Goal: Information Seeking & Learning: Check status

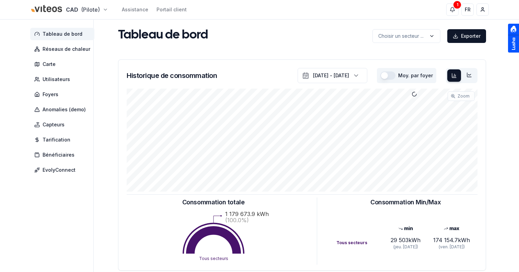
click at [54, 9] on html "CAD (Pilote) Assistance Portail client 1 1 FR Sami Tableau de bord Réseaux de c…" at bounding box center [259, 212] width 519 height 425
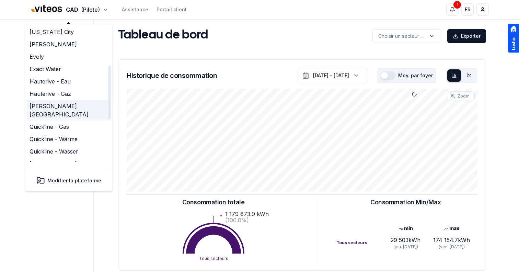
scroll to position [210, 0]
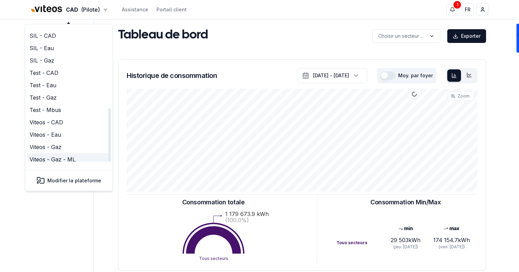
click at [61, 153] on link "Viteos - Gaz - ML" at bounding box center [69, 159] width 84 height 12
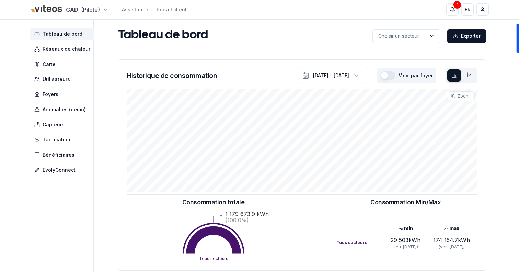
click at [69, 8] on html "CAD (Pilote) Assistance Portail client 1 1 FR Sami Tableau de bord Réseaux de c…" at bounding box center [259, 212] width 519 height 425
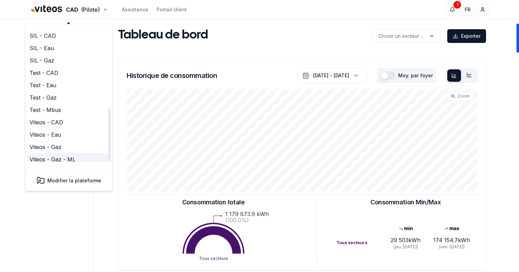
click at [74, 153] on link "Viteos - Gaz - ML" at bounding box center [69, 159] width 84 height 12
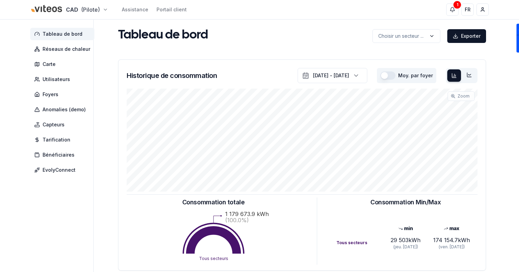
click at [79, 12] on html "CAD (Pilote) Assistance Portail client 1 1 FR Sami Tableau de bord Réseaux de c…" at bounding box center [259, 212] width 519 height 425
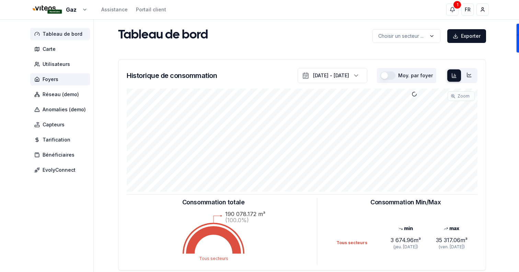
click at [53, 77] on span "Foyers" at bounding box center [51, 79] width 16 height 7
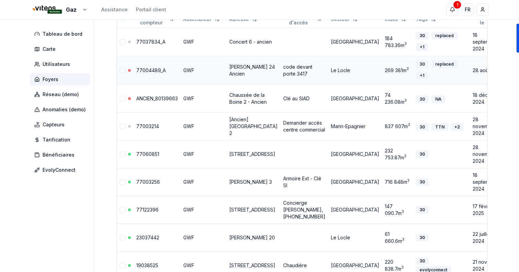
scroll to position [88, 0]
click at [146, 185] on link "77003256" at bounding box center [148, 182] width 24 height 6
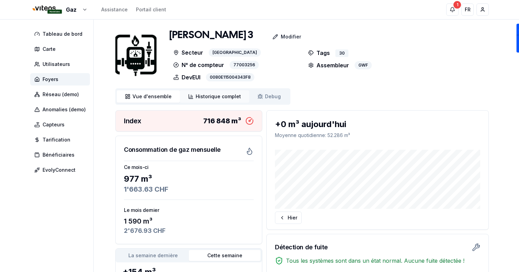
click at [223, 101] on link "Historique complet Historique" at bounding box center [214, 96] width 69 height 12
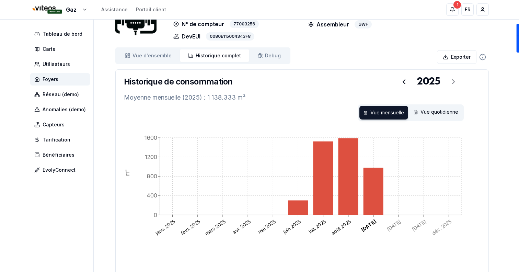
scroll to position [50, 0]
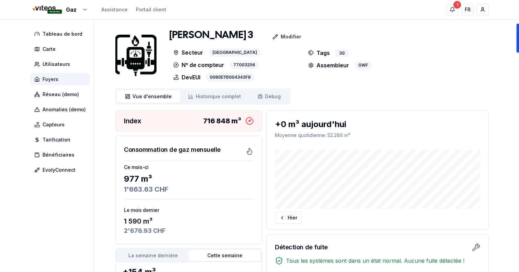
click at [58, 84] on span "Foyers" at bounding box center [60, 79] width 60 height 12
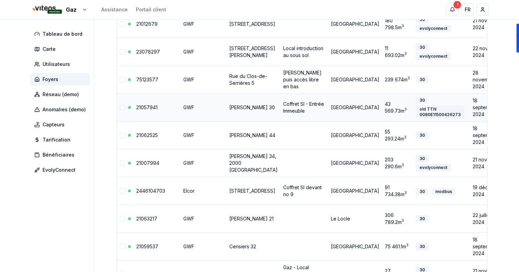
click at [247, 110] on link "[PERSON_NAME] 30" at bounding box center [252, 107] width 46 height 6
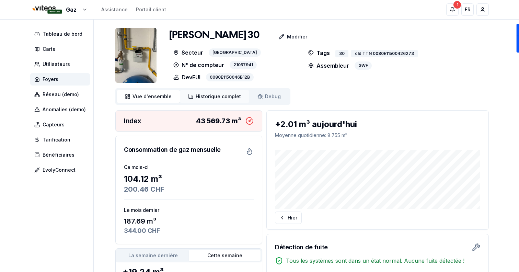
click at [207, 95] on span "Historique complet" at bounding box center [218, 96] width 45 height 7
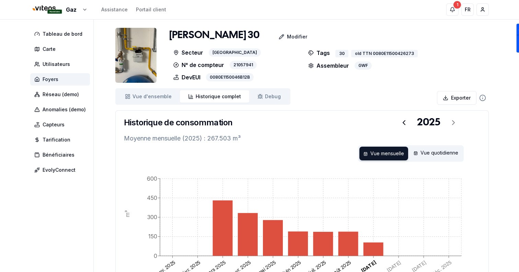
click at [59, 76] on span "Foyers" at bounding box center [60, 79] width 60 height 12
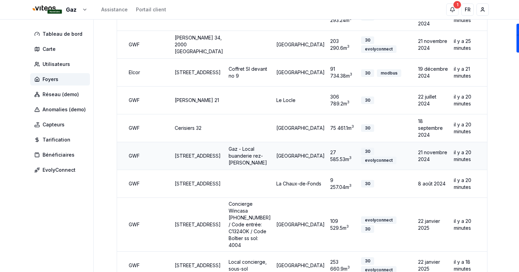
scroll to position [0, 53]
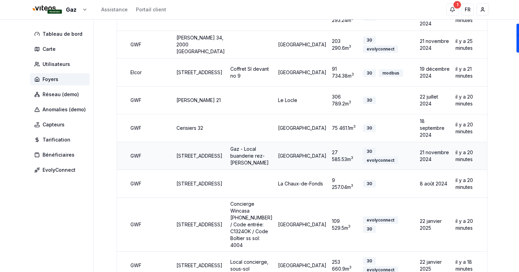
click at [188, 159] on link "[STREET_ADDRESS]" at bounding box center [199, 156] width 46 height 6
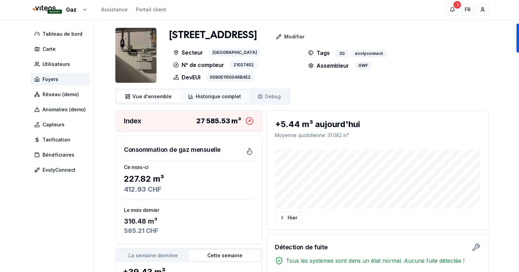
click at [215, 97] on span "Historique complet" at bounding box center [218, 96] width 45 height 7
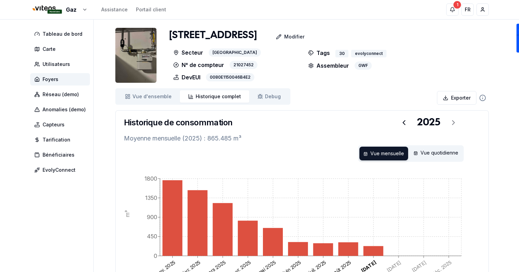
scroll to position [54, 0]
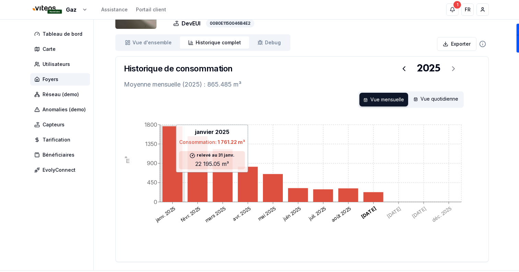
click at [170, 171] on icon at bounding box center [172, 163] width 20 height 75
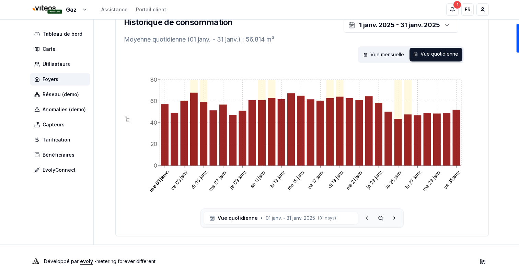
scroll to position [101, 0]
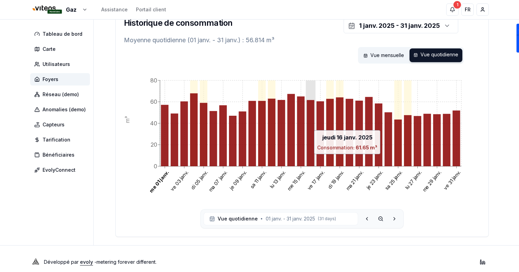
click at [309, 158] on icon at bounding box center [311, 133] width 8 height 66
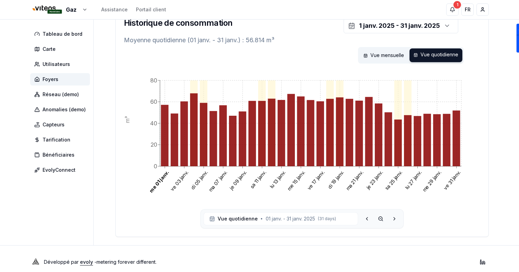
scroll to position [0, 0]
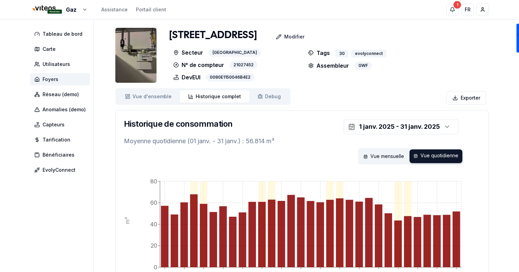
click at [62, 80] on span "Foyers" at bounding box center [60, 79] width 60 height 12
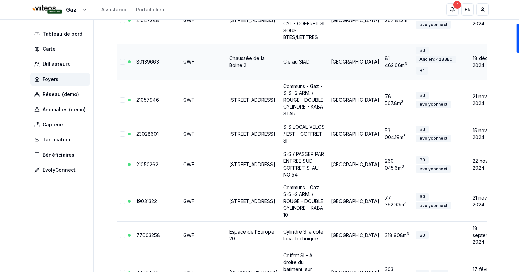
scroll to position [1002, 0]
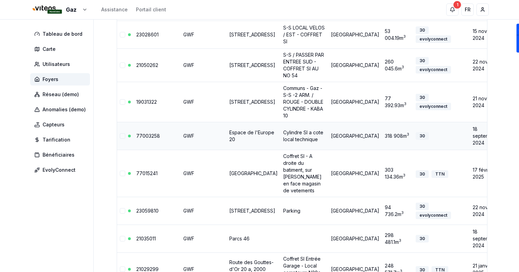
click at [280, 150] on td "Cylindre SI a cote local technique" at bounding box center [304, 136] width 48 height 28
click at [244, 142] on link "Espace de l'Europe 20" at bounding box center [251, 135] width 45 height 13
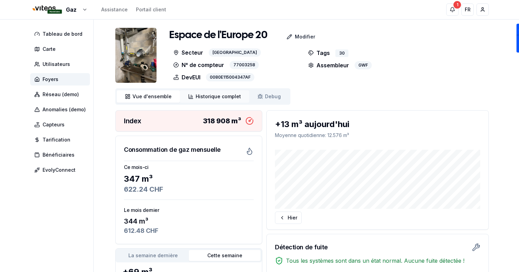
click at [211, 101] on link "Historique complet Historique" at bounding box center [214, 96] width 69 height 12
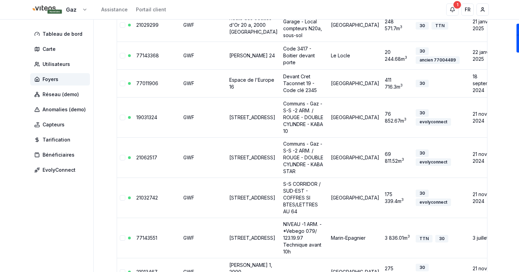
scroll to position [1247, 0]
click at [280, 69] on td "Code 3417 - Boitier devant porte" at bounding box center [304, 55] width 48 height 28
click at [253, 58] on link "[PERSON_NAME] 24" at bounding box center [252, 55] width 46 height 6
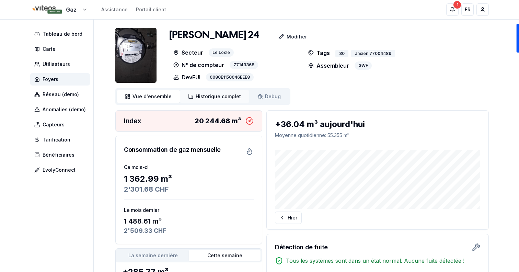
click at [202, 101] on link "Historique complet Historique" at bounding box center [214, 96] width 69 height 12
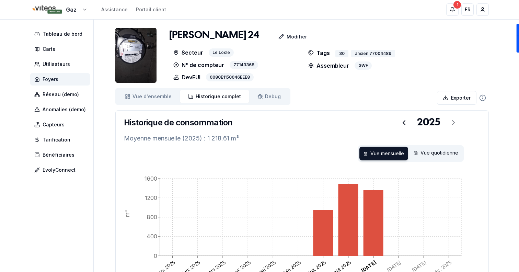
click at [58, 75] on span "Foyers" at bounding box center [60, 79] width 60 height 12
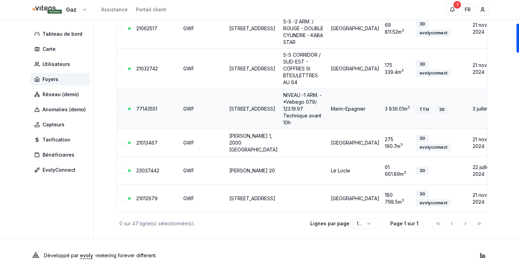
click at [245, 106] on link "[STREET_ADDRESS]" at bounding box center [252, 109] width 46 height 6
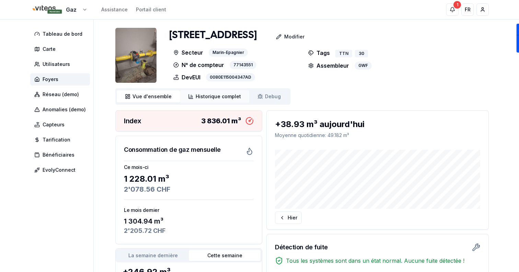
click at [232, 100] on link "Historique complet Historique" at bounding box center [214, 96] width 69 height 12
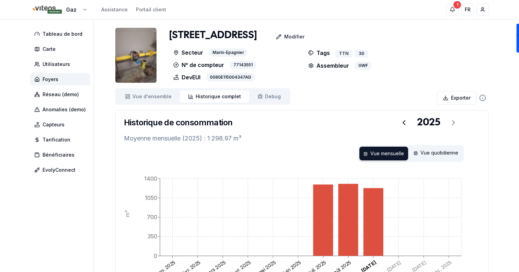
click at [149, 61] on img at bounding box center [135, 55] width 41 height 55
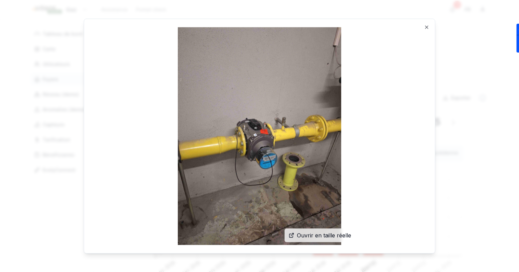
click at [425, 27] on img at bounding box center [259, 136] width 334 height 218
click at [429, 26] on icon "button" at bounding box center [426, 26] width 5 height 5
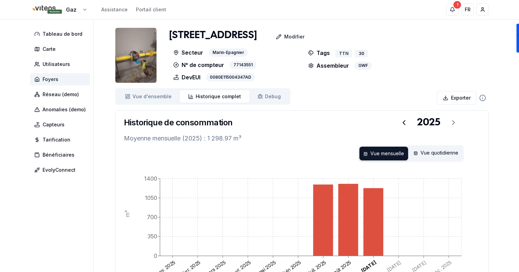
click at [67, 82] on span "Foyers" at bounding box center [60, 79] width 60 height 12
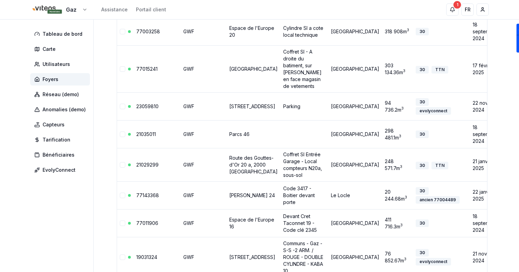
scroll to position [1118, 0]
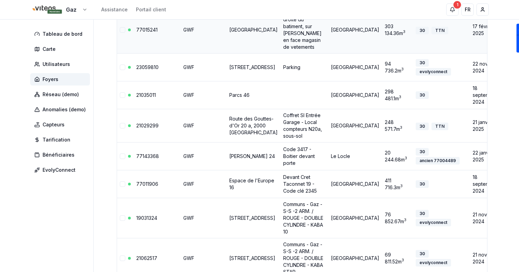
click at [242, 33] on link "[GEOGRAPHIC_DATA]" at bounding box center [253, 30] width 48 height 6
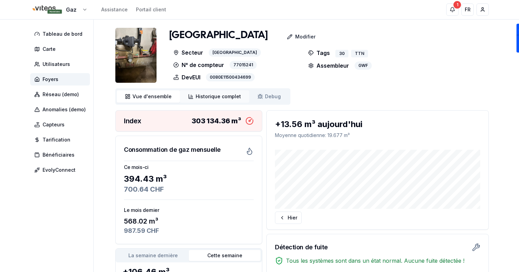
click at [205, 98] on span "Historique complet" at bounding box center [218, 96] width 45 height 7
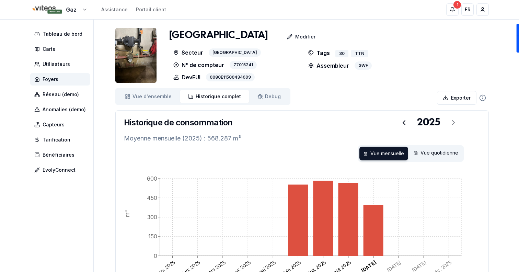
scroll to position [85, 0]
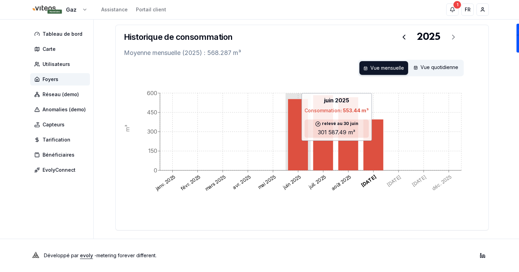
click at [297, 142] on icon at bounding box center [298, 134] width 20 height 71
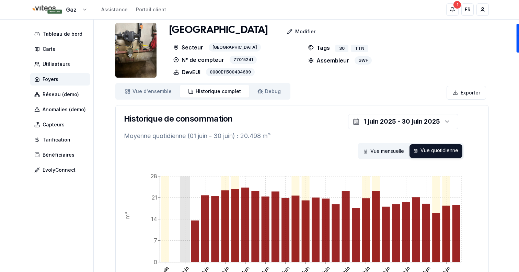
scroll to position [0, 0]
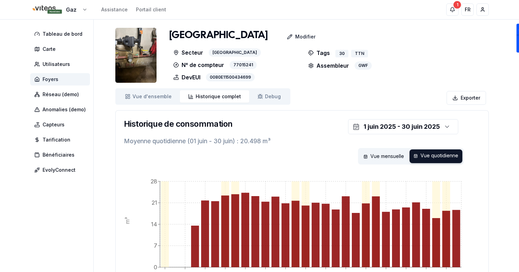
click at [65, 76] on span "Foyers" at bounding box center [60, 79] width 60 height 12
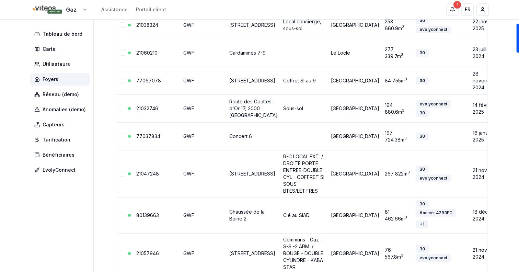
scroll to position [720, 0]
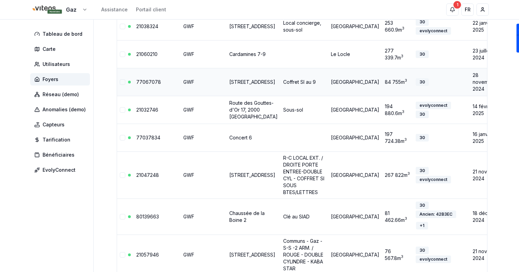
click at [239, 85] on link "[STREET_ADDRESS]" at bounding box center [252, 82] width 46 height 6
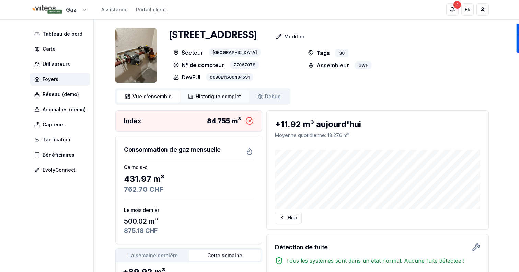
click at [210, 94] on span "Historique complet" at bounding box center [218, 96] width 45 height 7
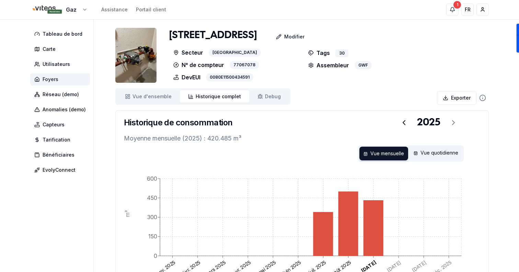
click at [73, 83] on span "Foyers" at bounding box center [60, 79] width 60 height 12
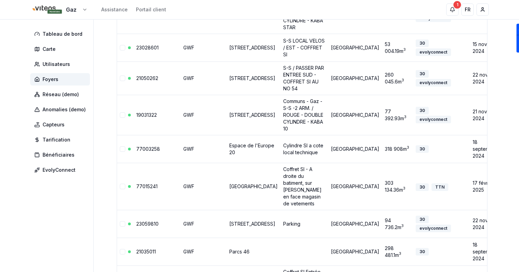
scroll to position [932, 0]
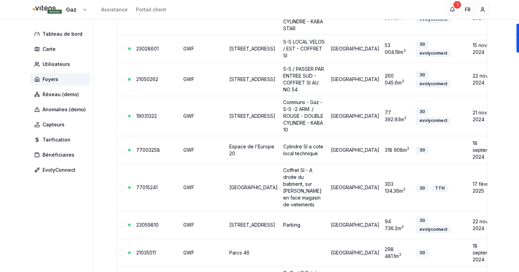
click at [236, 82] on link "[STREET_ADDRESS]" at bounding box center [252, 79] width 46 height 6
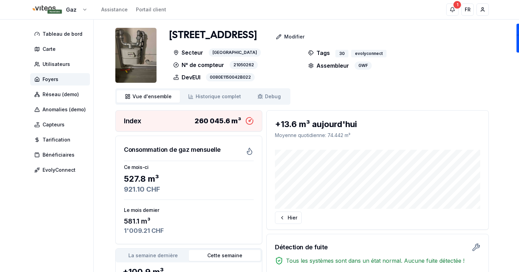
click at [211, 103] on div "Vue d'ensemble ensemble Historique complet Historique Debug Debug" at bounding box center [202, 96] width 175 height 16
click at [210, 97] on span "Historique complet" at bounding box center [218, 96] width 45 height 7
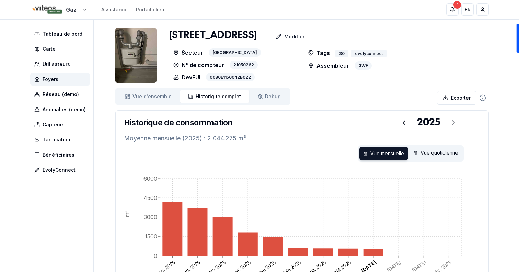
scroll to position [85, 0]
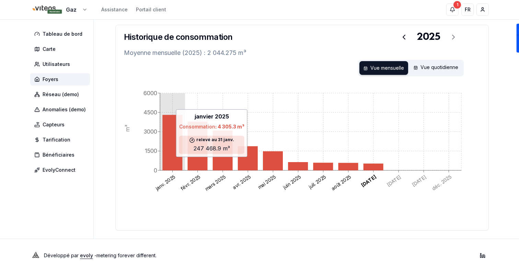
click at [175, 160] on icon at bounding box center [172, 142] width 20 height 55
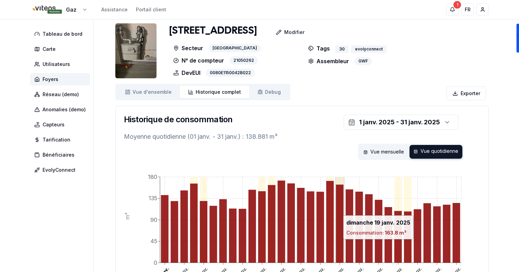
scroll to position [0, 0]
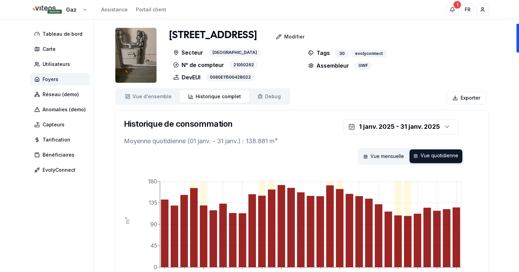
click at [74, 82] on span "Foyers" at bounding box center [60, 79] width 60 height 12
